Goal: Check status: Check status

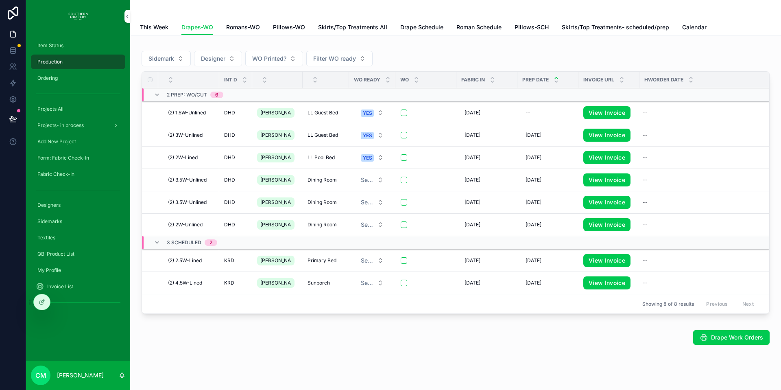
click at [55, 107] on span "Projects All" at bounding box center [50, 109] width 26 height 7
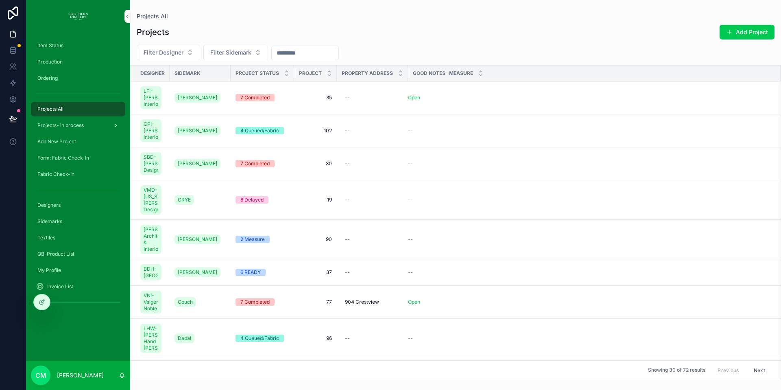
click at [68, 125] on span "Projects- in process" at bounding box center [60, 125] width 46 height 7
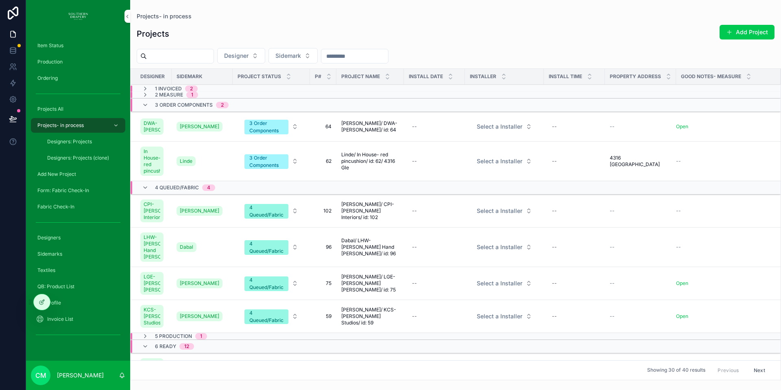
click at [58, 110] on span "Projects All" at bounding box center [50, 109] width 26 height 7
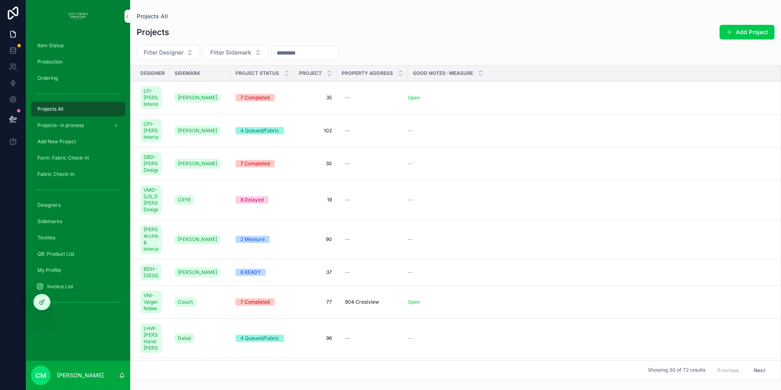
click at [48, 42] on span "Item Status" at bounding box center [50, 45] width 26 height 7
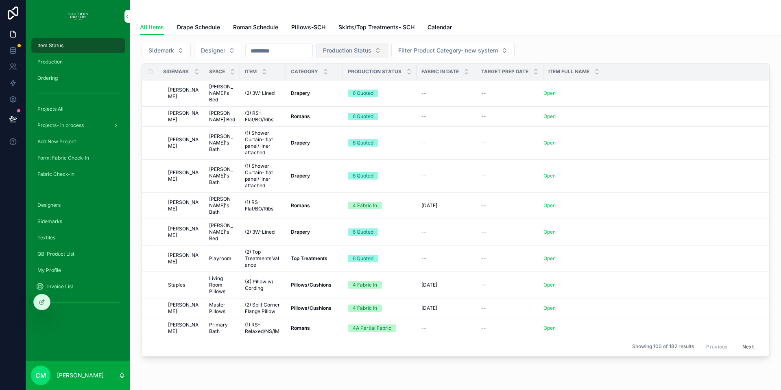
scroll to position [9, 0]
click at [369, 27] on span "Skirts/Top Treatments- SCH" at bounding box center [377, 27] width 76 height 8
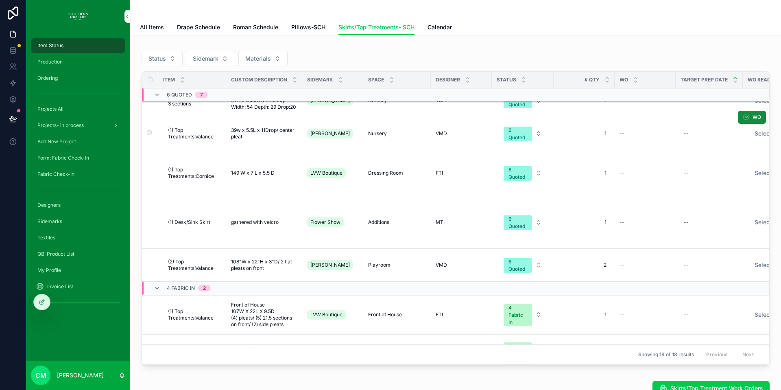
scroll to position [265, 0]
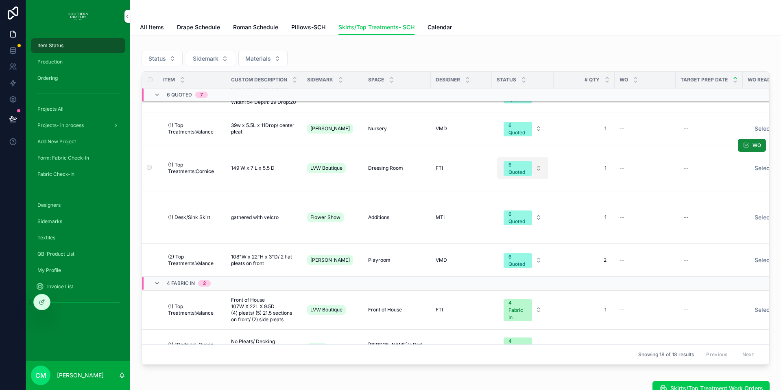
click at [509, 176] on div "6 Quoted" at bounding box center [518, 168] width 19 height 15
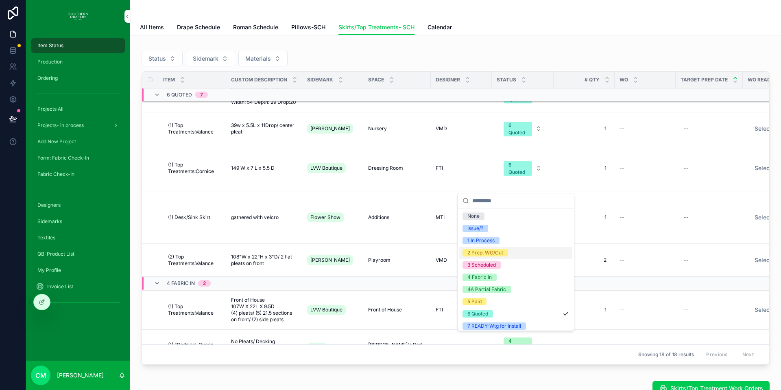
click at [485, 253] on div "2 Prep: WO/Cut" at bounding box center [486, 252] width 36 height 7
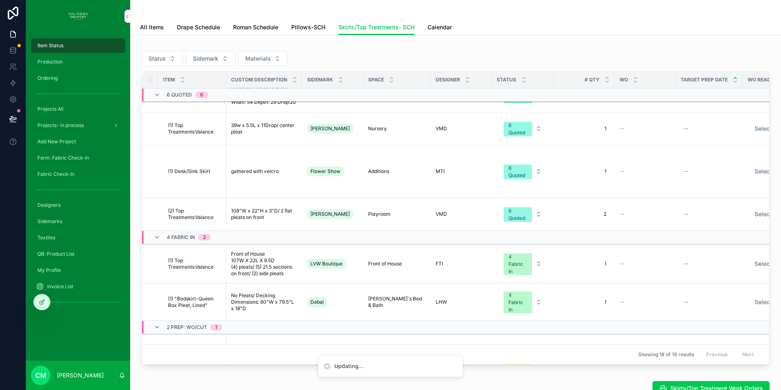
scroll to position [244, 0]
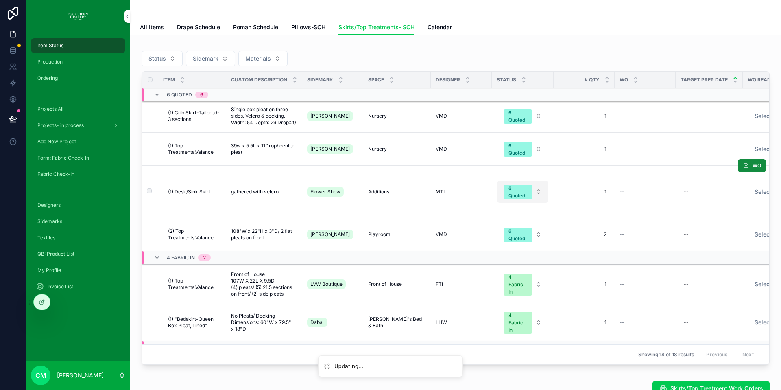
click at [534, 181] on button "6 Quoted" at bounding box center [522, 192] width 51 height 22
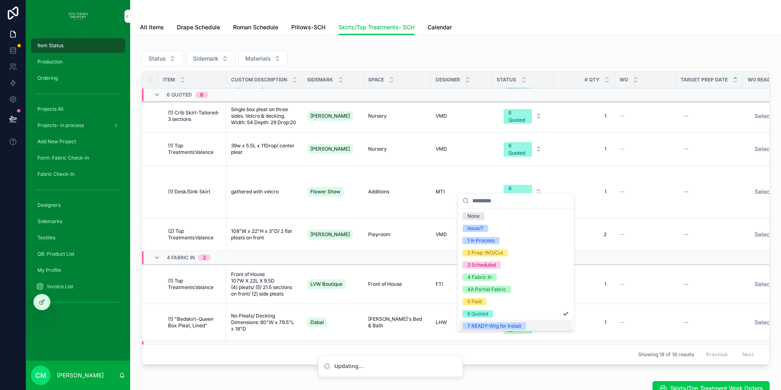
click at [514, 326] on div "7 READY-Wtg for Install" at bounding box center [495, 325] width 54 height 7
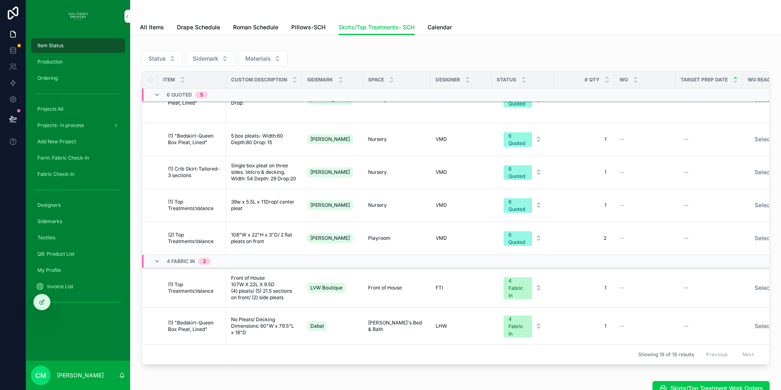
scroll to position [291, 0]
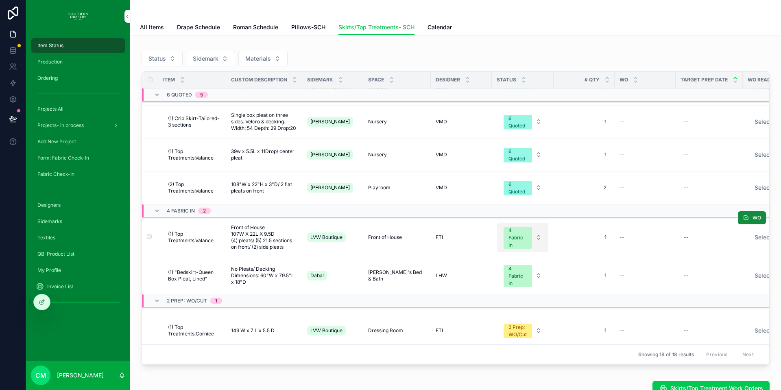
click at [517, 227] on div "4 Fabric In" at bounding box center [518, 238] width 19 height 22
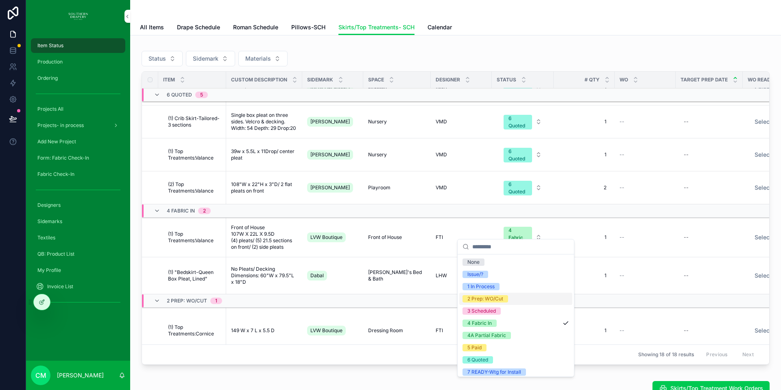
click at [476, 300] on div "2 Prep: WO/Cut" at bounding box center [486, 298] width 36 height 7
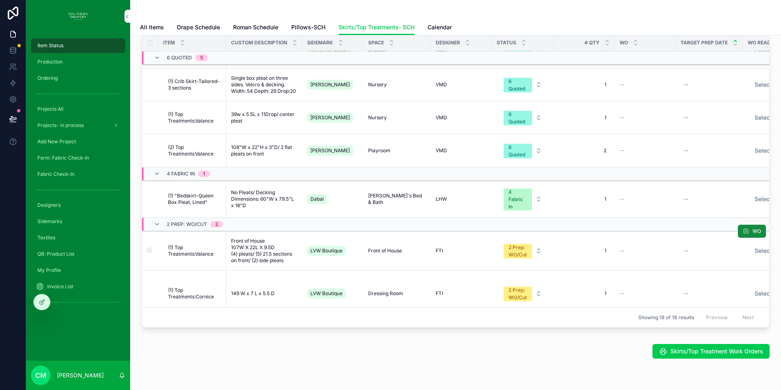
scroll to position [49, 0]
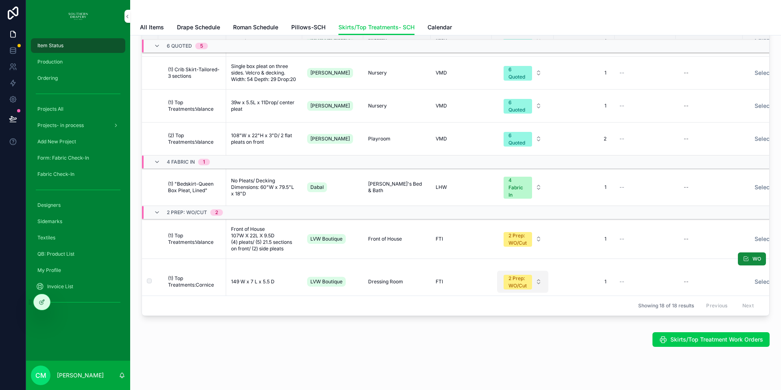
click at [513, 275] on div "2 Prep: WO/Cut" at bounding box center [518, 282] width 19 height 15
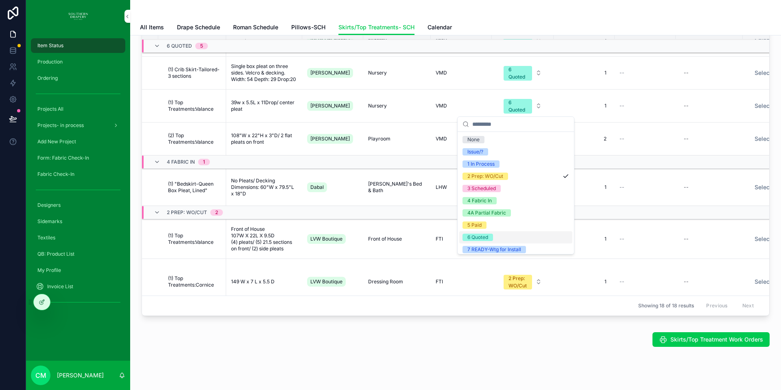
click at [485, 238] on div "6 Quoted" at bounding box center [478, 237] width 21 height 7
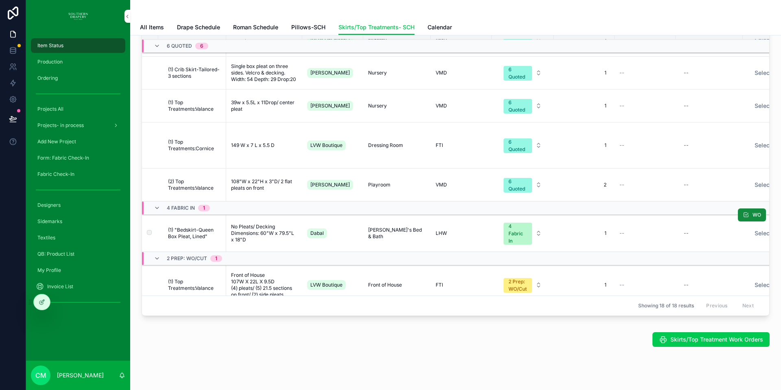
click at [251, 223] on span "No Pleats/ Decking Dimensions: 60"W x 79.5"L x 18"D" at bounding box center [264, 233] width 66 height 20
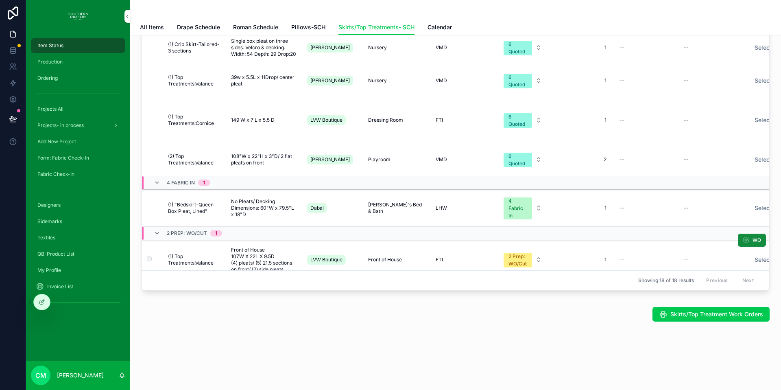
click at [249, 247] on span "Front of House 107W X 22L X 9.5D (4) pleats/ (5) 21.5 sections on front/ (2) si…" at bounding box center [264, 260] width 66 height 26
click at [180, 253] on span "(1) Top Treatments:Valance" at bounding box center [194, 259] width 53 height 13
click at [241, 247] on span "Front of House 107W X 22L X 9.5D (4) pleats/ (5) 21.5 sections on front/ (2) si…" at bounding box center [264, 260] width 66 height 26
click at [176, 253] on span "(1) Top Treatments:Valance" at bounding box center [194, 259] width 53 height 13
click at [272, 252] on span "Front of House 107W X 22L X 9.5D (4) pleats/ (5) 21.5 sections on front/ (2) si…" at bounding box center [264, 260] width 66 height 26
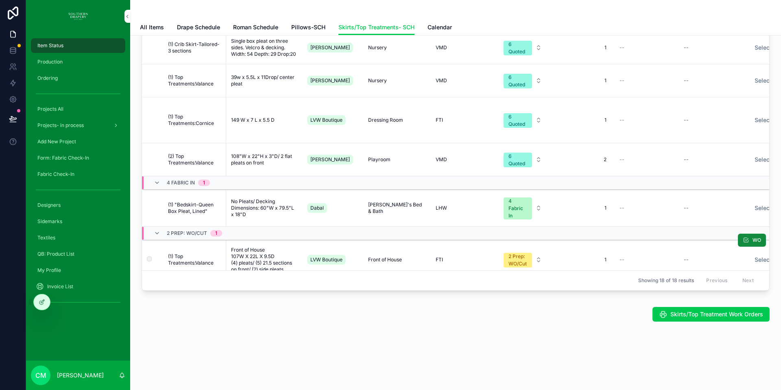
click at [184, 253] on span "(1) Top Treatments:Valance" at bounding box center [194, 259] width 53 height 13
click at [253, 247] on span "Front of House 107W X 22L X 9.5D (4) pleats/ (5) 21.5 sections on front/ (2) si…" at bounding box center [264, 260] width 66 height 26
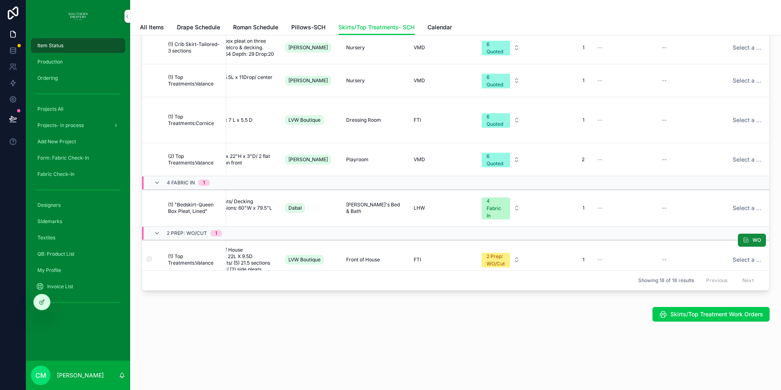
scroll to position [291, 0]
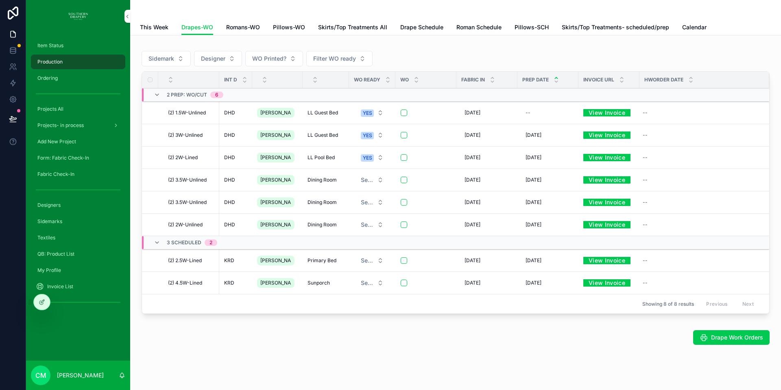
click at [361, 26] on span "Skirts/Top Treatments All" at bounding box center [352, 27] width 69 height 8
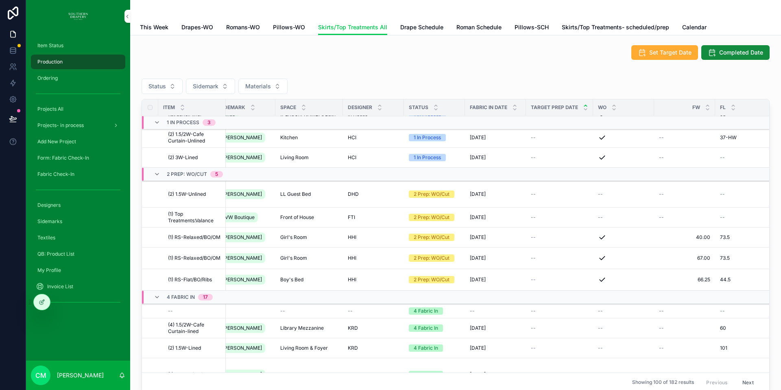
scroll to position [28, 13]
click at [184, 219] on span "(1) Top Treatments:Valance" at bounding box center [194, 217] width 53 height 13
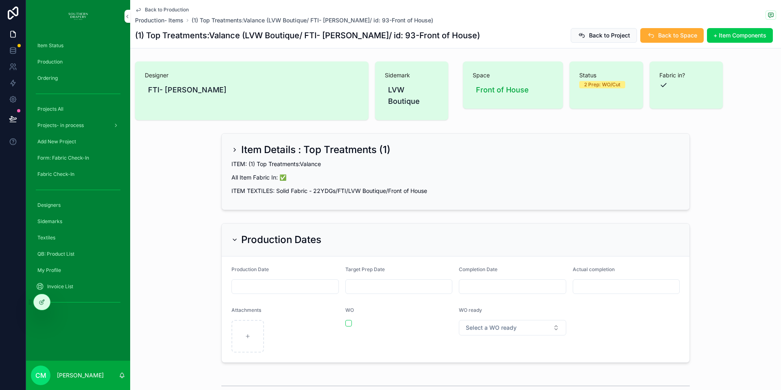
click at [154, 9] on span "Back to Production" at bounding box center [167, 10] width 44 height 7
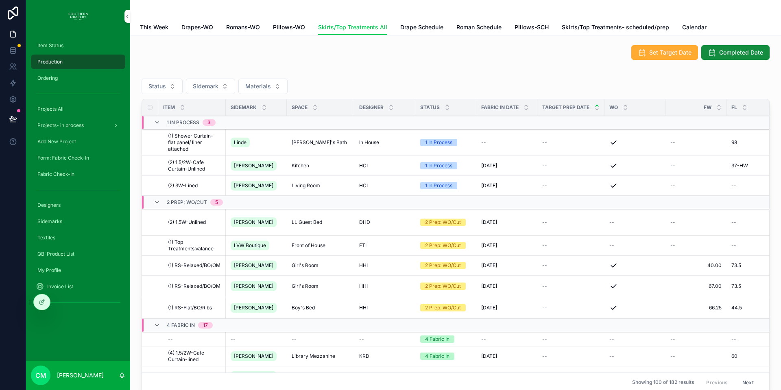
click at [600, 28] on span "Skirts/Top Treatments- scheduled/prep" at bounding box center [615, 27] width 107 height 8
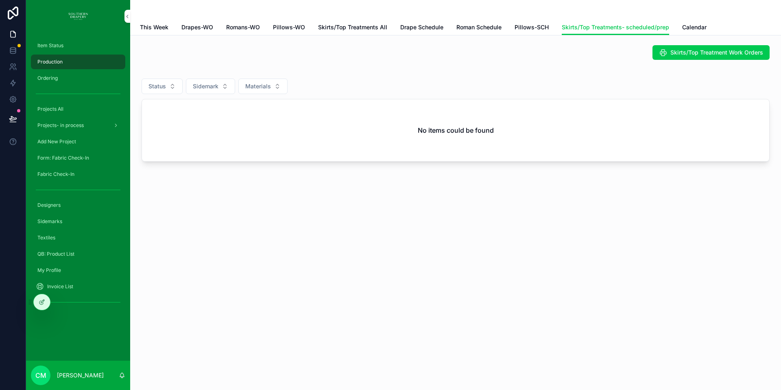
click at [349, 28] on span "Skirts/Top Treatments All" at bounding box center [352, 27] width 69 height 8
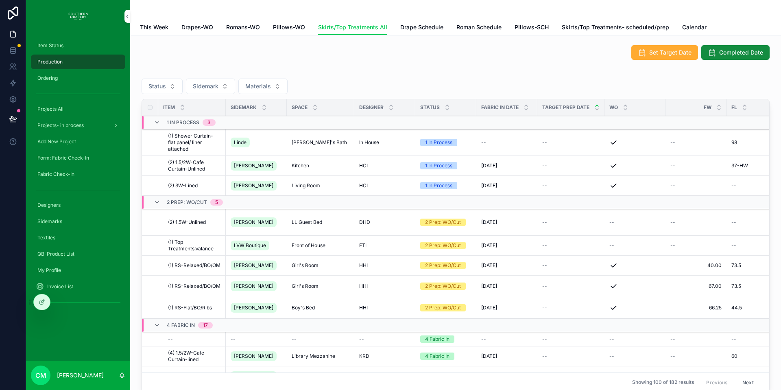
click at [582, 26] on span "Skirts/Top Treatments- scheduled/prep" at bounding box center [615, 27] width 107 height 8
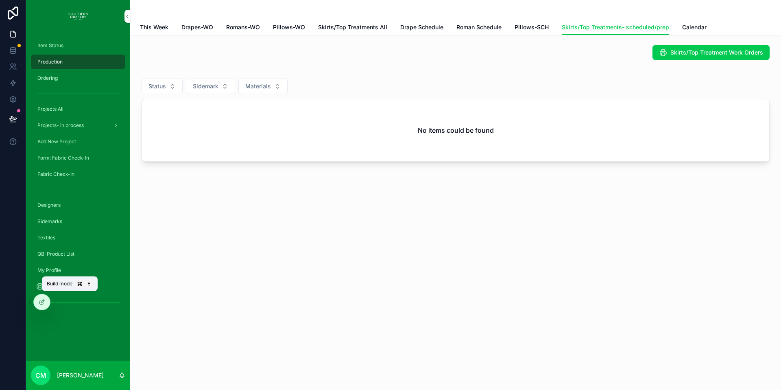
click at [42, 308] on div at bounding box center [42, 301] width 16 height 15
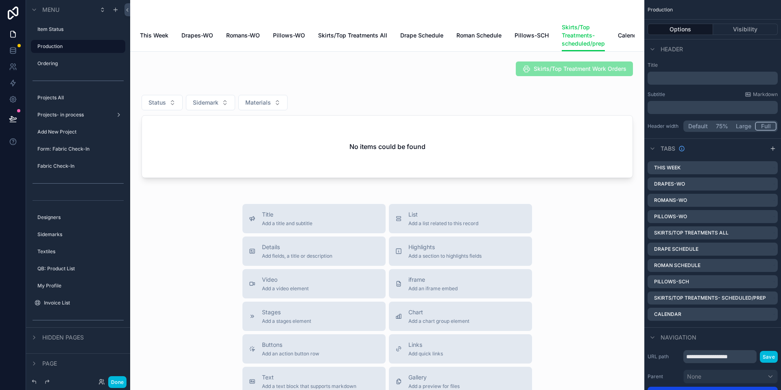
click at [542, 127] on div "scrollable content" at bounding box center [387, 135] width 501 height 98
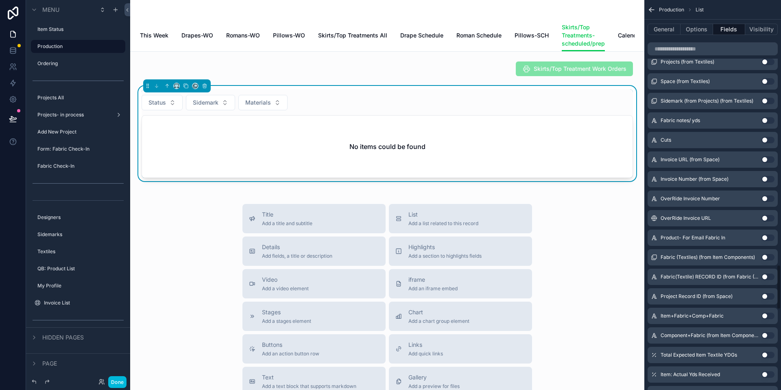
scroll to position [2305, 0]
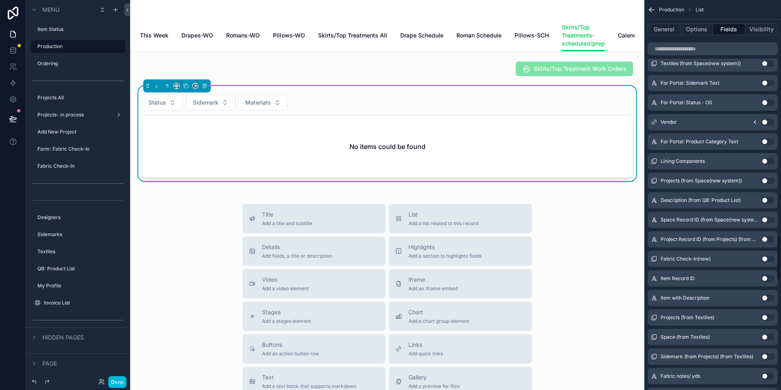
click at [662, 28] on button "General" at bounding box center [664, 29] width 33 height 11
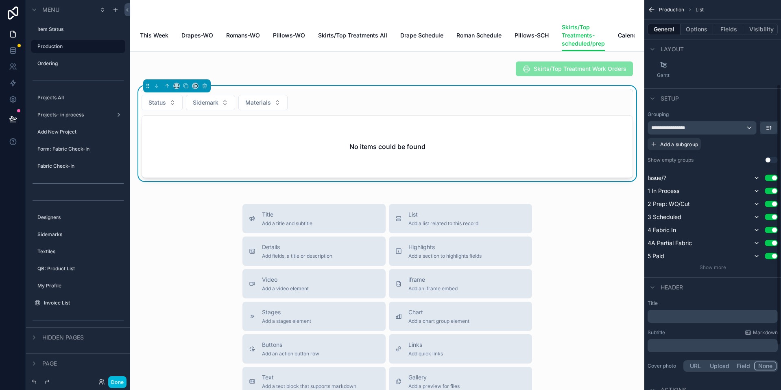
scroll to position [101, 0]
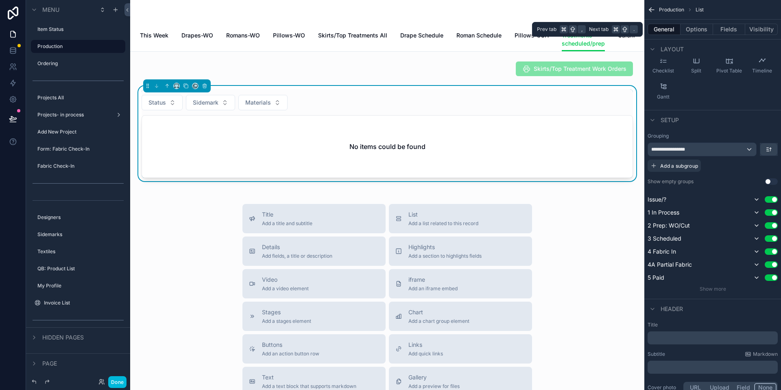
click at [702, 31] on button "Options" at bounding box center [697, 29] width 33 height 11
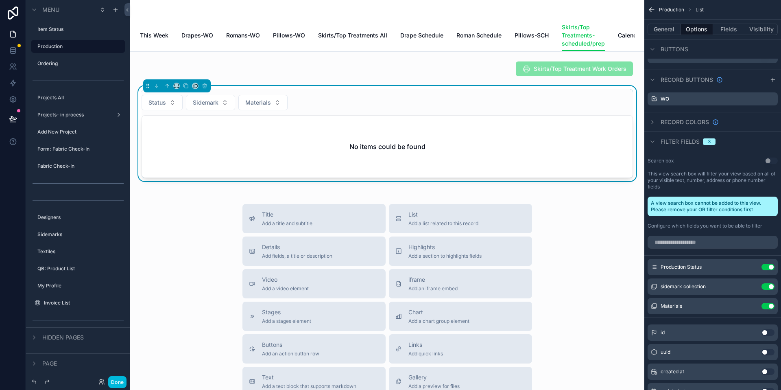
scroll to position [317, 0]
click at [653, 140] on icon "scrollable content" at bounding box center [653, 141] width 7 height 7
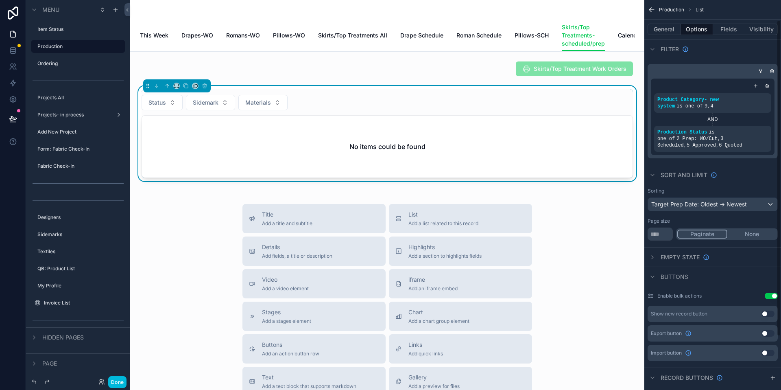
scroll to position [0, 0]
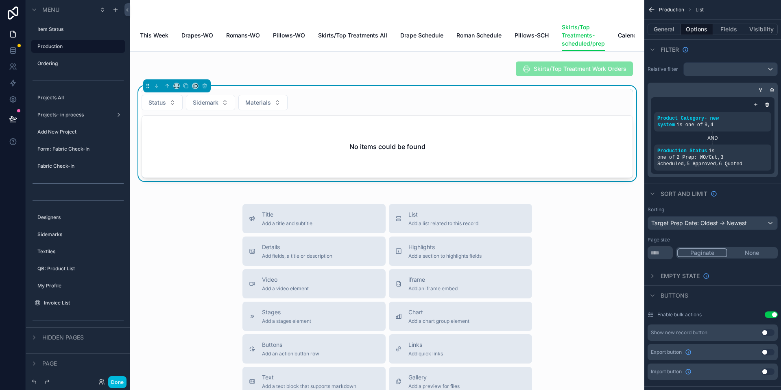
click at [706, 125] on span "9" at bounding box center [706, 125] width 3 height 6
click at [0, 0] on icon "scrollable content" at bounding box center [0, 0] width 0 height 0
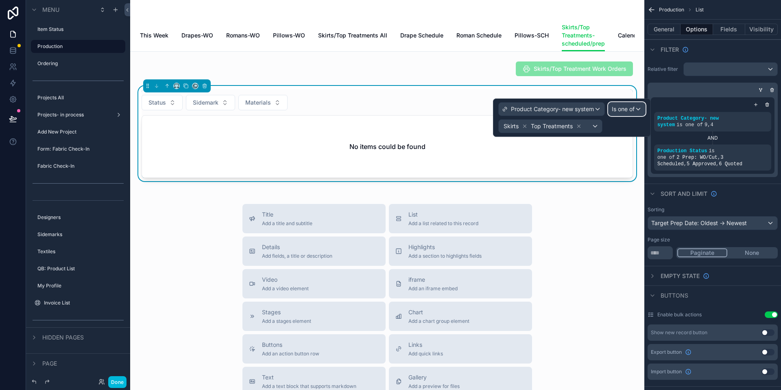
click at [638, 108] on div "Is one of" at bounding box center [627, 109] width 37 height 13
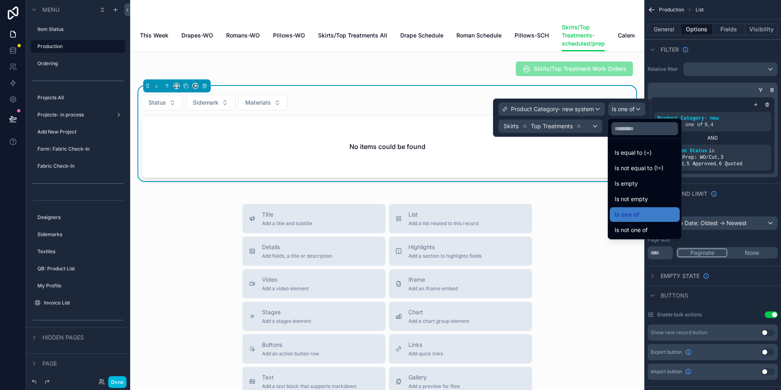
click at [593, 126] on div at bounding box center [572, 117] width 158 height 38
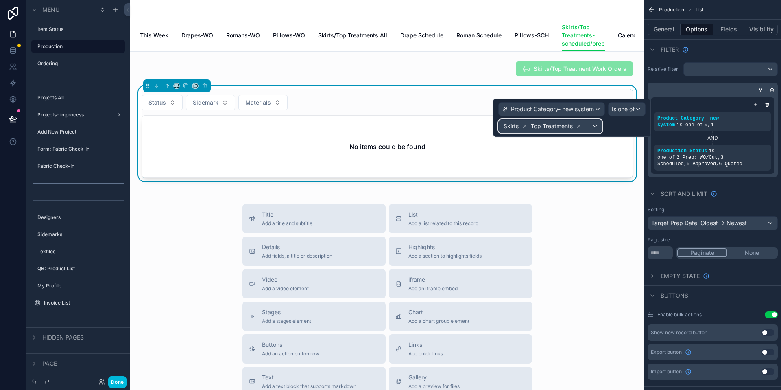
click at [593, 126] on div "Skirts Top Treatments" at bounding box center [550, 126] width 103 height 13
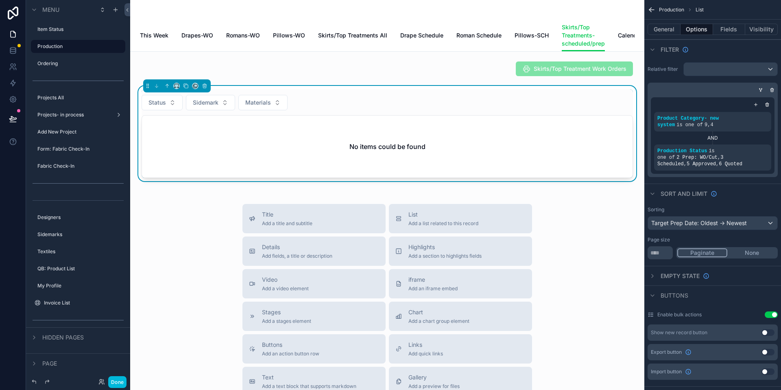
click at [613, 150] on div "No items could be found" at bounding box center [387, 147] width 491 height 62
click at [204, 37] on span "Drapes-WO" at bounding box center [198, 35] width 32 height 8
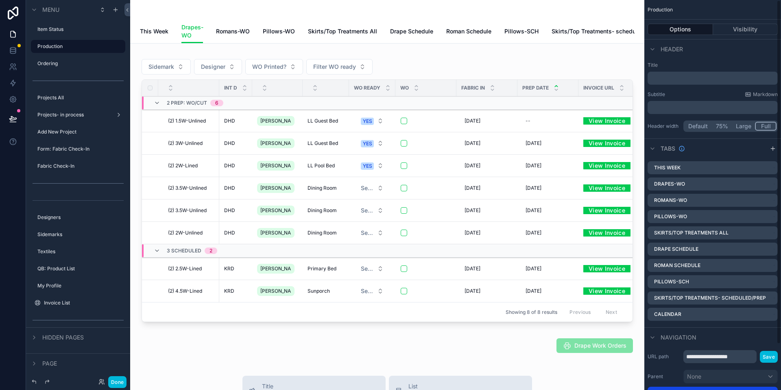
scroll to position [0, 0]
click at [671, 30] on button "Options" at bounding box center [681, 29] width 66 height 11
click at [689, 31] on button "Options" at bounding box center [681, 29] width 66 height 11
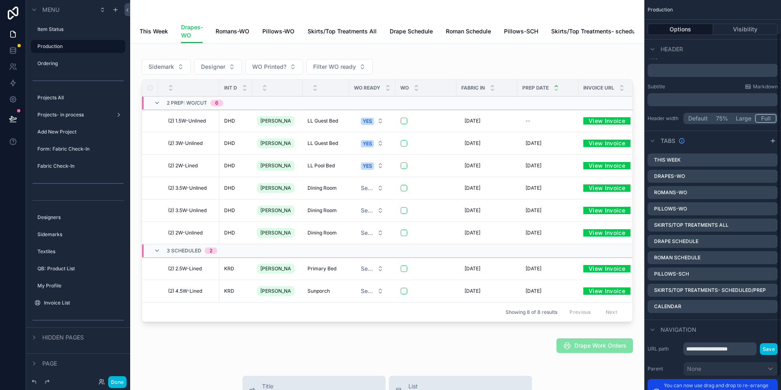
scroll to position [0, 0]
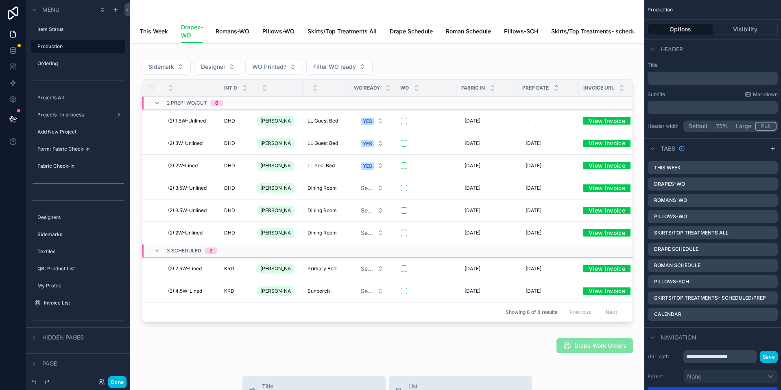
click at [518, 110] on td "scrollable content" at bounding box center [548, 102] width 61 height 13
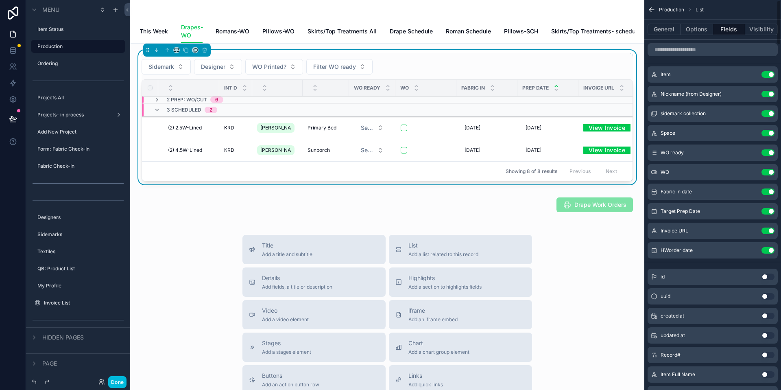
click at [698, 28] on button "Options" at bounding box center [697, 29] width 33 height 11
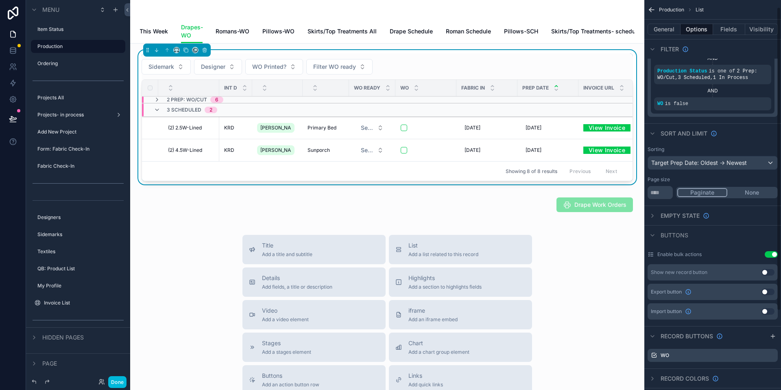
scroll to position [110, 0]
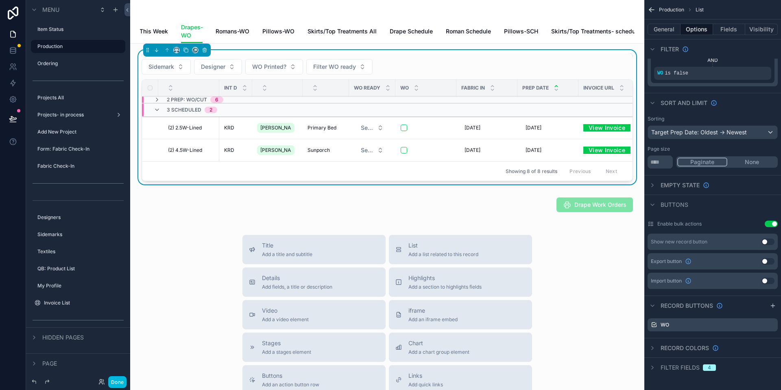
drag, startPoint x: 652, startPoint y: 365, endPoint x: 703, endPoint y: 361, distance: 51.8
click at [652, 365] on icon "scrollable content" at bounding box center [653, 367] width 7 height 7
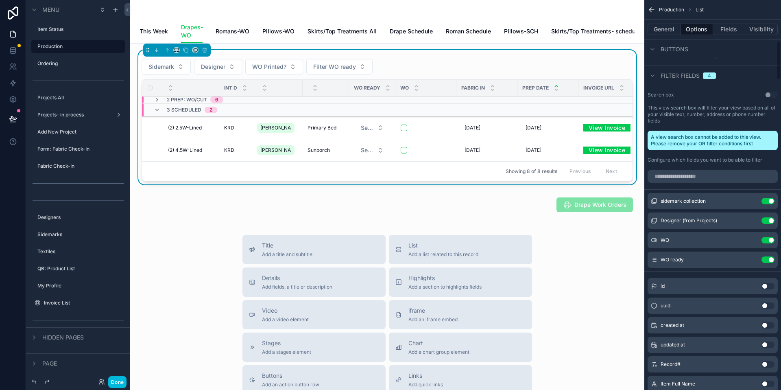
scroll to position [406, 0]
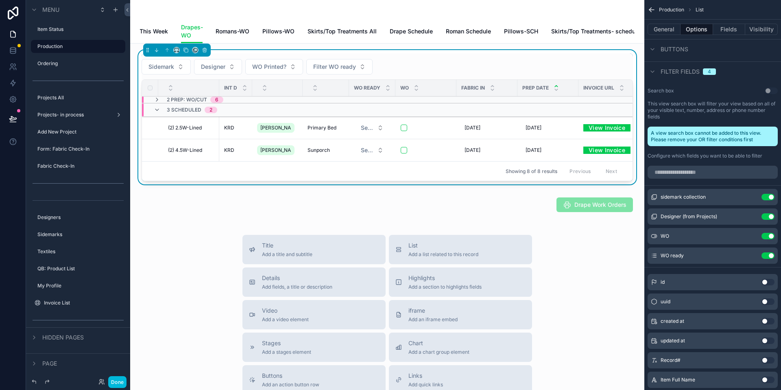
click at [654, 73] on icon "scrollable content" at bounding box center [653, 71] width 7 height 7
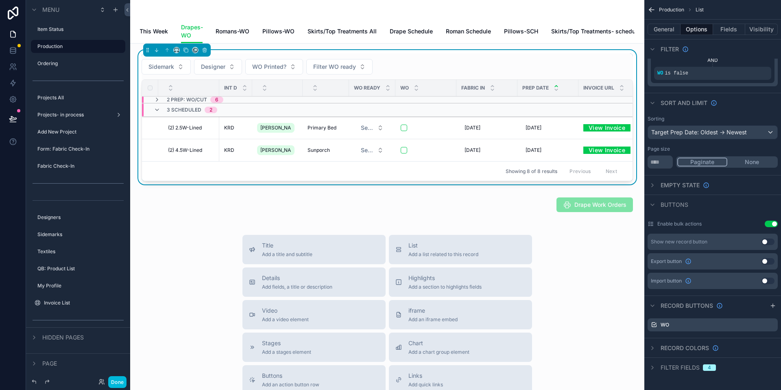
click at [655, 368] on icon "scrollable content" at bounding box center [653, 367] width 7 height 7
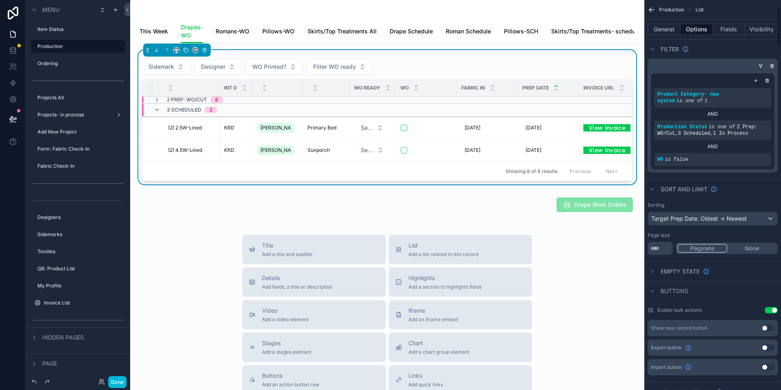
scroll to position [0, 0]
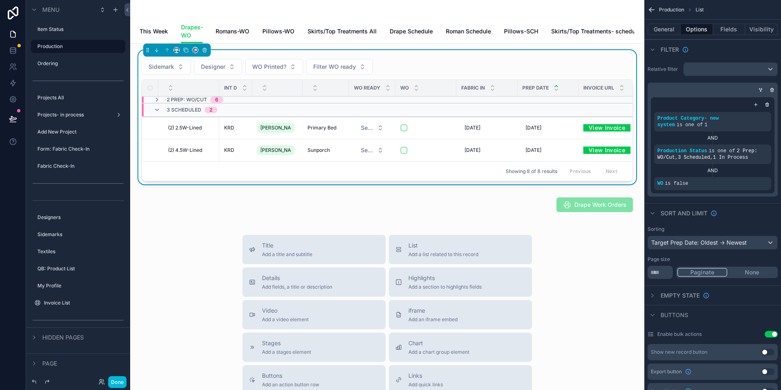
click at [717, 123] on div "Product Category- new system is one of 1" at bounding box center [713, 121] width 111 height 13
click at [0, 0] on icon "scrollable content" at bounding box center [0, 0] width 0 height 0
click at [333, 32] on span "Skirts/Top Treatments All" at bounding box center [342, 31] width 69 height 8
click at [336, 30] on span "Skirts/Top Treatments All" at bounding box center [342, 31] width 69 height 8
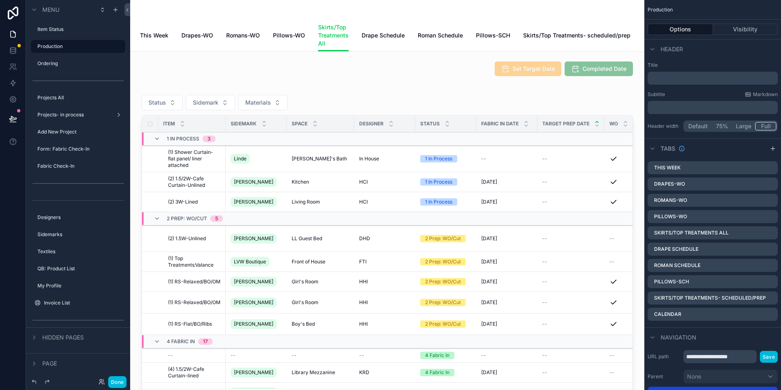
click at [541, 35] on span "Skirts/Top Treatments- scheduled/prep" at bounding box center [576, 35] width 107 height 8
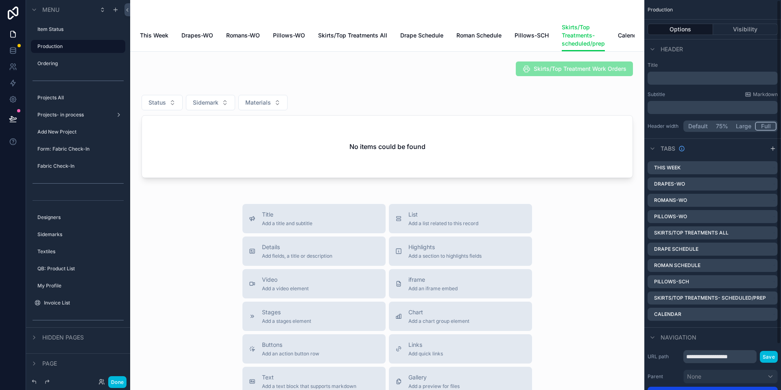
scroll to position [9, 0]
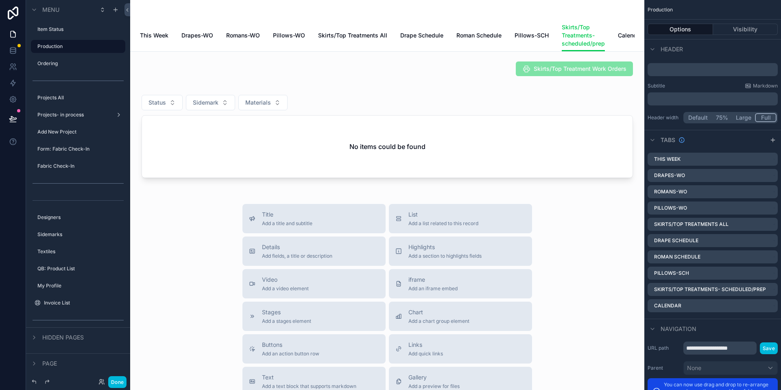
click at [508, 156] on div "scrollable content" at bounding box center [387, 135] width 501 height 98
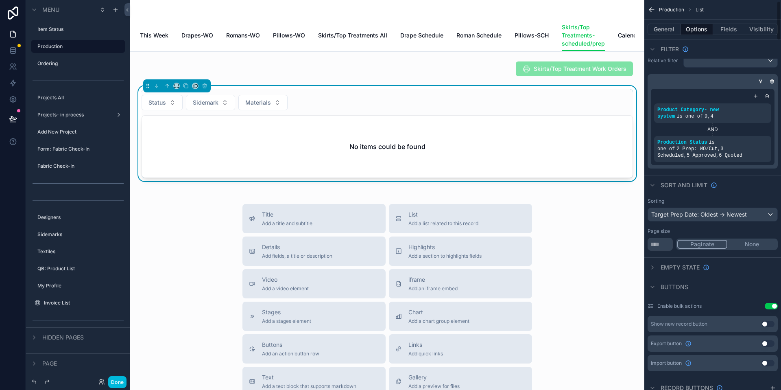
click at [737, 115] on div "Product Category- new system is one of 9 , 4" at bounding box center [713, 113] width 111 height 13
click at [0, 0] on icon "scrollable content" at bounding box center [0, 0] width 0 height 0
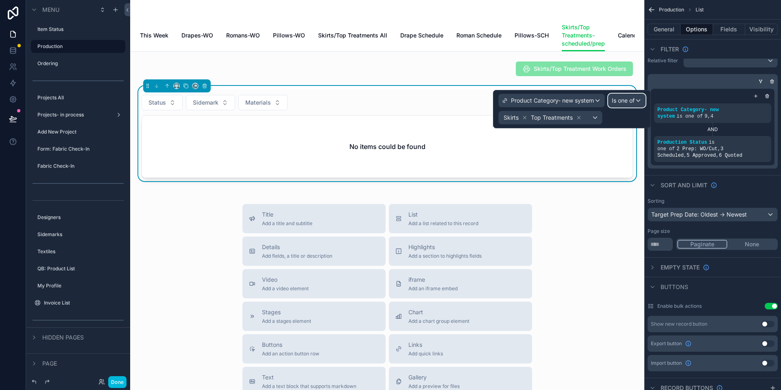
click at [637, 101] on div "Is one of" at bounding box center [627, 100] width 37 height 13
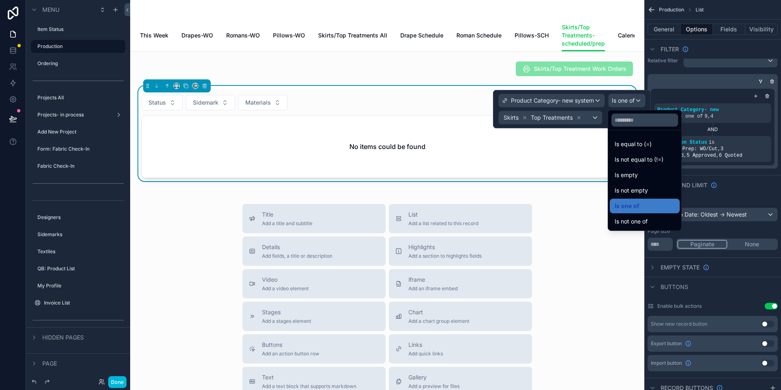
click at [637, 101] on div at bounding box center [572, 109] width 158 height 38
